Goal: Find specific page/section: Find specific page/section

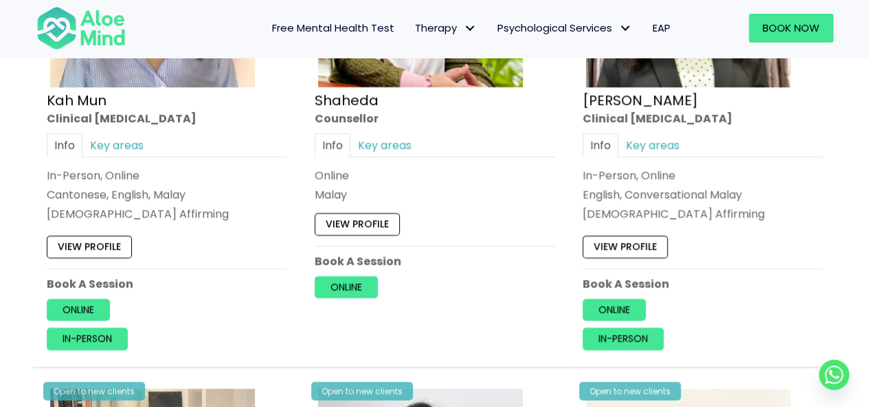
scroll to position [893, 0]
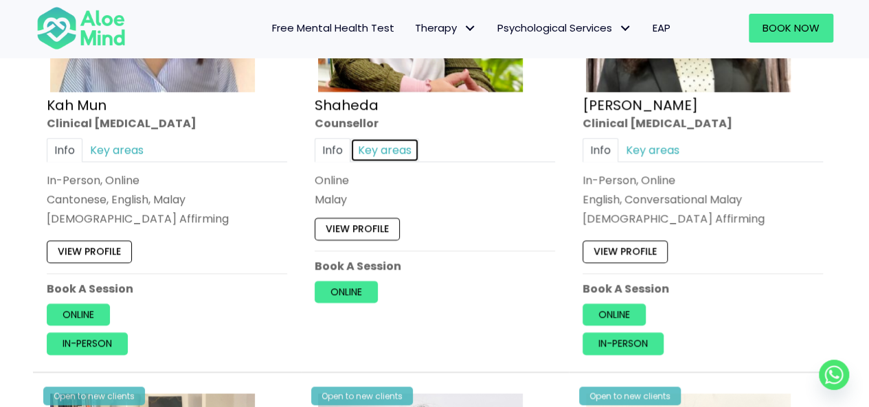
click at [389, 146] on link "Key areas" at bounding box center [384, 150] width 69 height 24
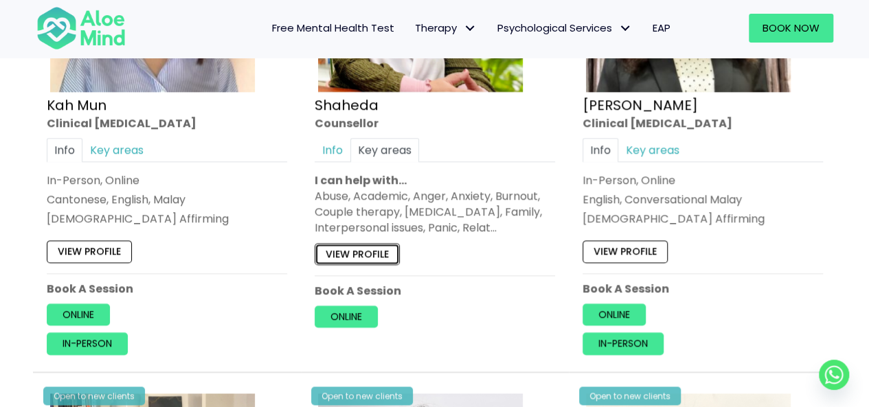
click at [366, 246] on link "View profile" at bounding box center [357, 254] width 85 height 22
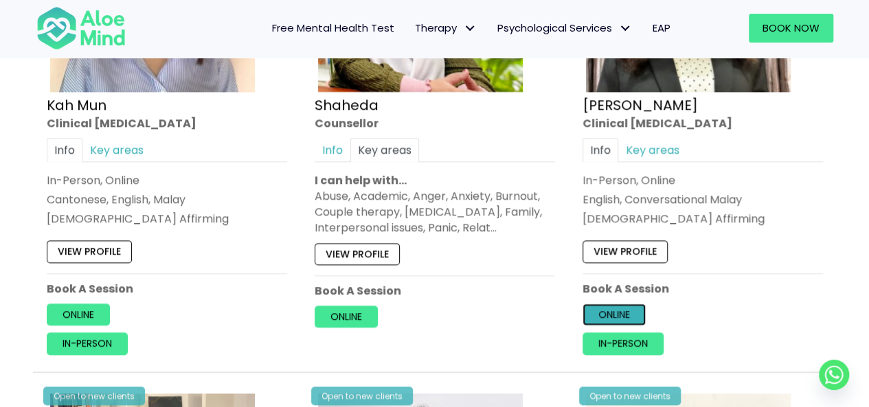
click at [609, 304] on link "Online" at bounding box center [614, 315] width 63 height 22
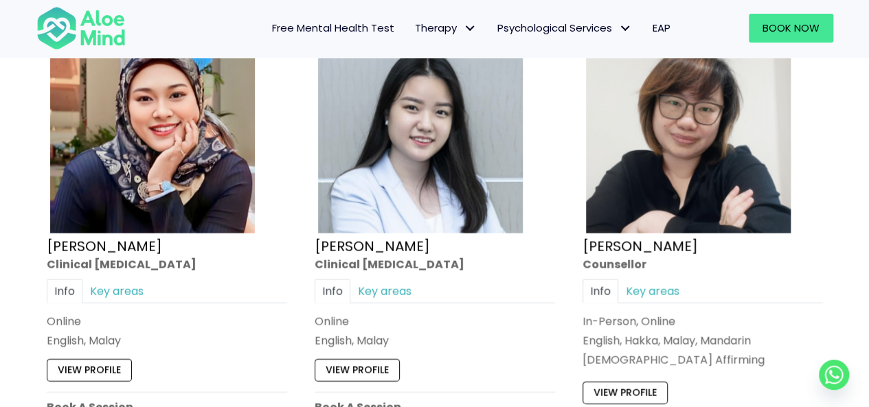
scroll to position [4397, 0]
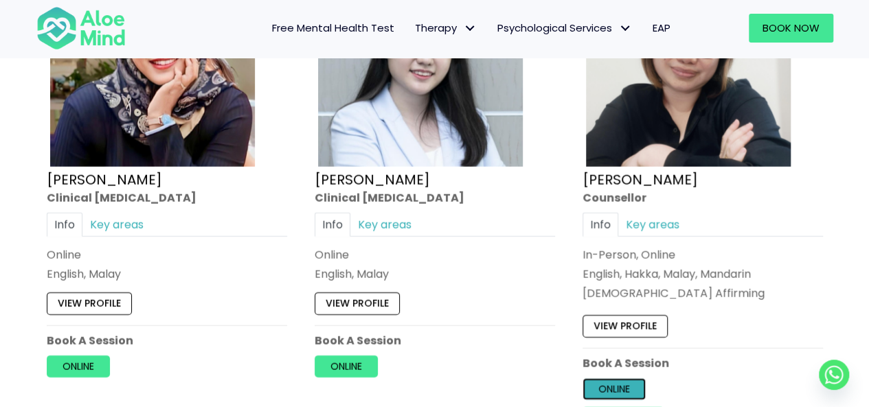
click at [625, 379] on link "Online" at bounding box center [614, 390] width 63 height 22
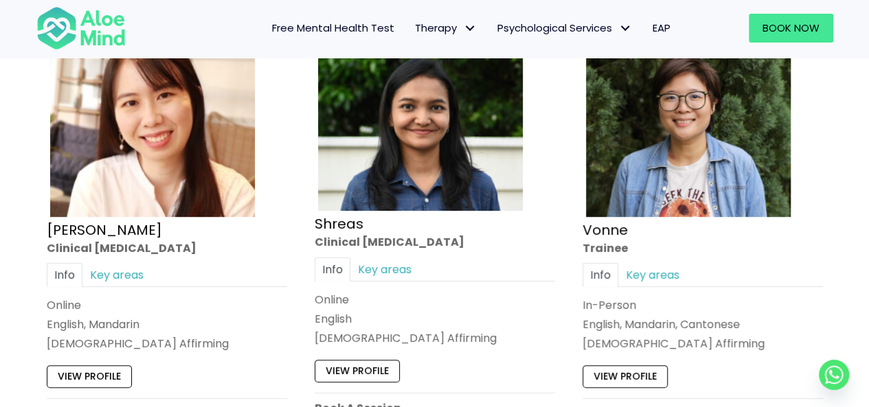
scroll to position [5359, 0]
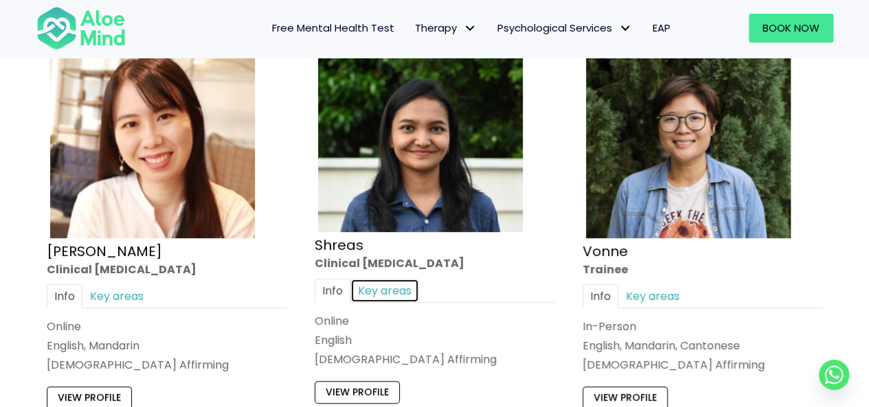
click at [397, 279] on link "Key areas" at bounding box center [384, 291] width 69 height 24
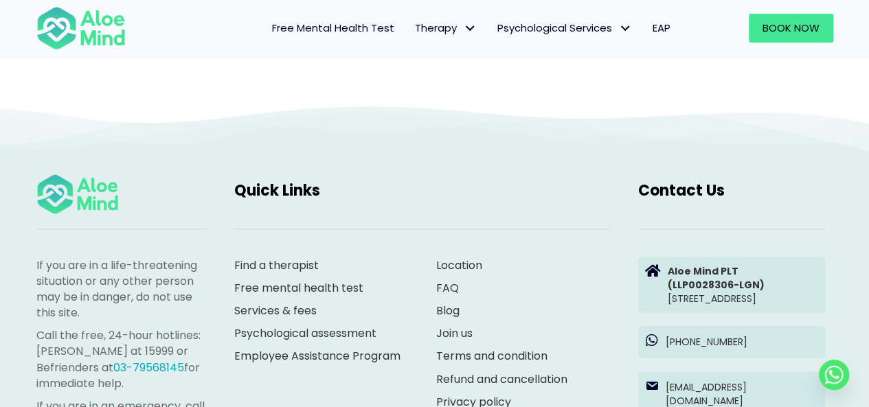
scroll to position [5909, 0]
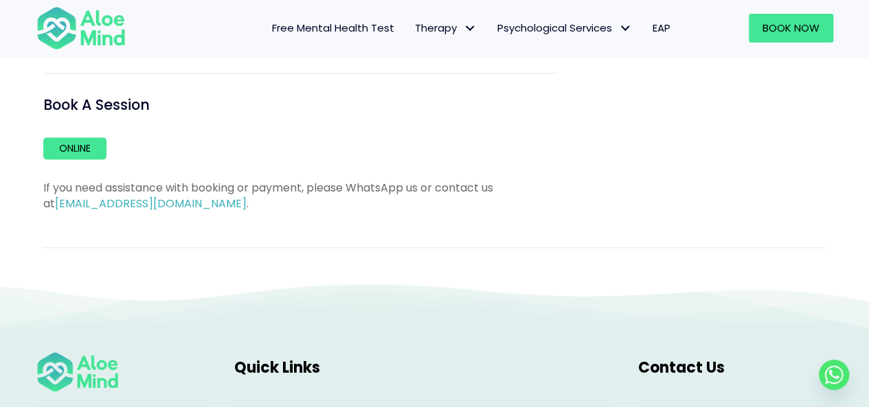
scroll to position [893, 0]
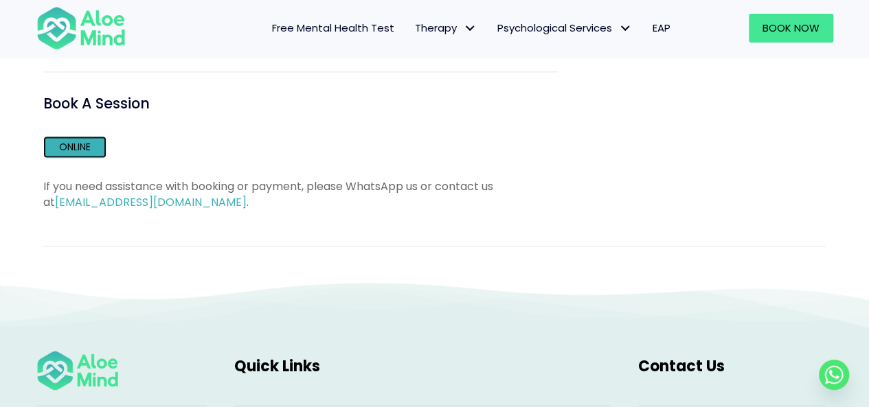
click at [73, 146] on link "Online" at bounding box center [74, 147] width 63 height 22
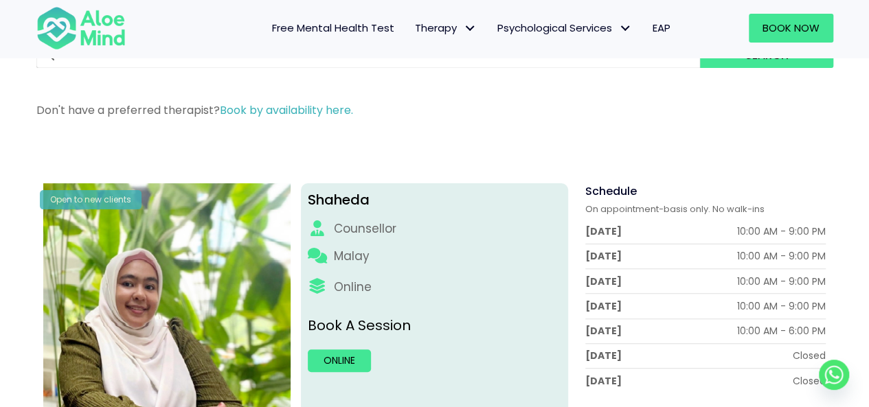
scroll to position [69, 0]
